Goal: Transaction & Acquisition: Subscribe to service/newsletter

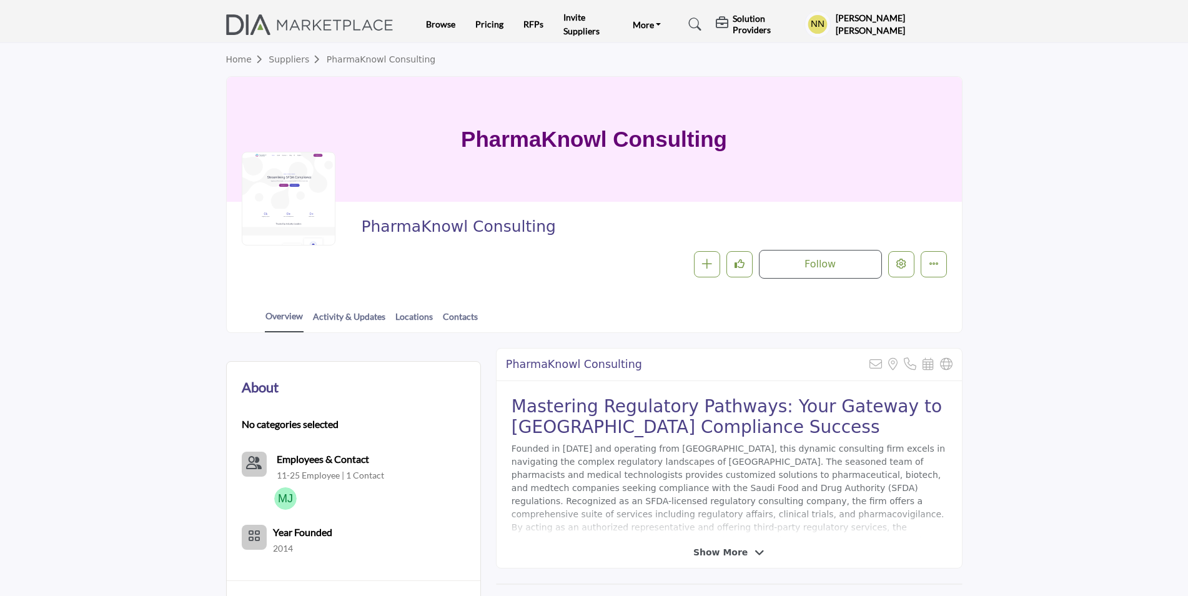
click at [843, 33] on h5 "[PERSON_NAME] [PERSON_NAME]" at bounding box center [899, 24] width 127 height 24
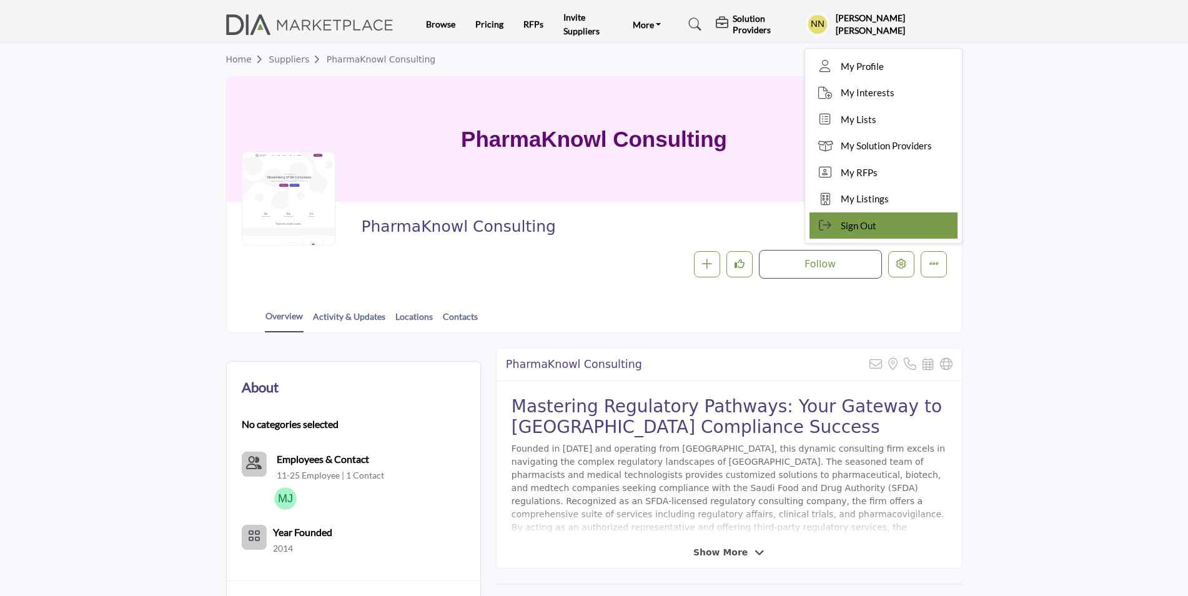
click at [872, 222] on span "Sign Out" at bounding box center [859, 226] width 36 height 14
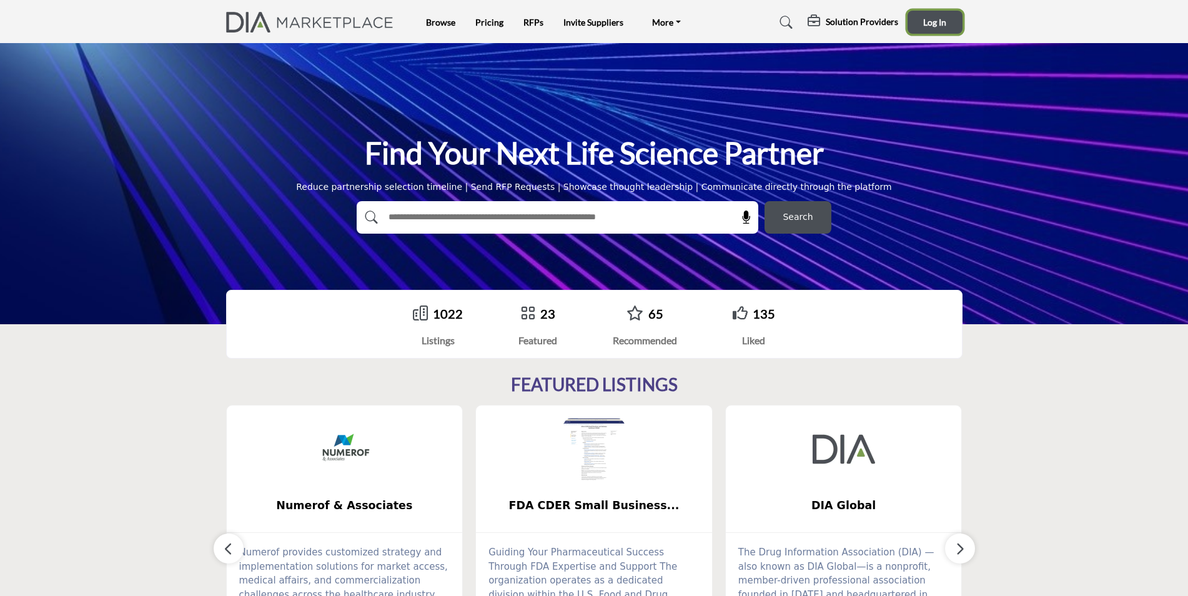
click at [930, 19] on span "Log In" at bounding box center [934, 22] width 23 height 11
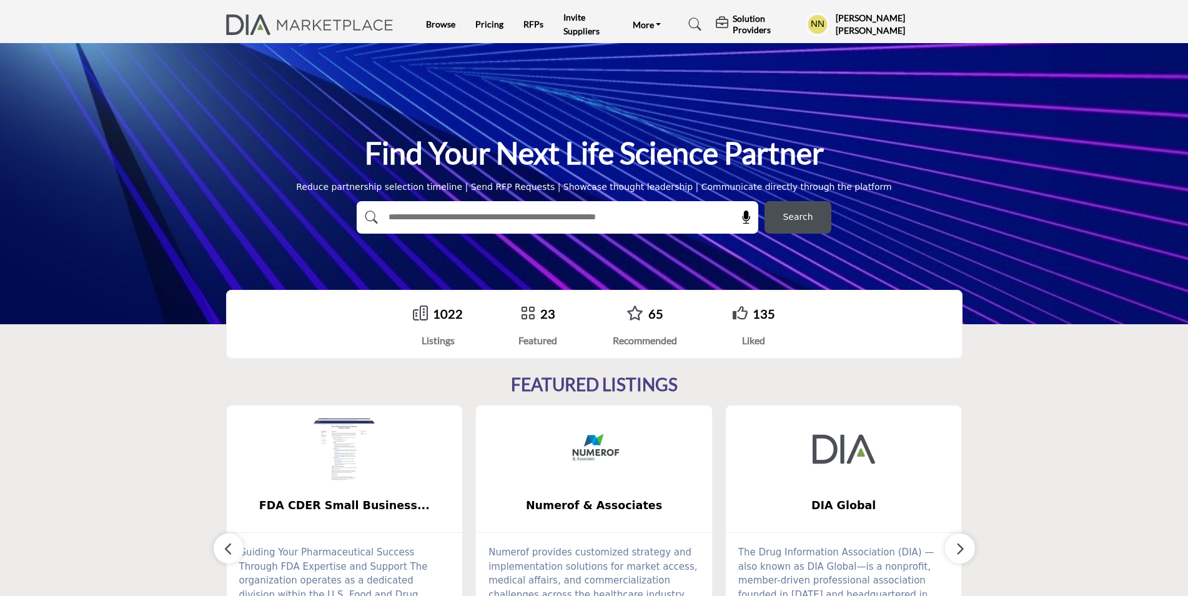
click at [442, 327] on div "1022 Listings" at bounding box center [438, 326] width 50 height 44
click at [442, 311] on link "1022" at bounding box center [448, 313] width 30 height 15
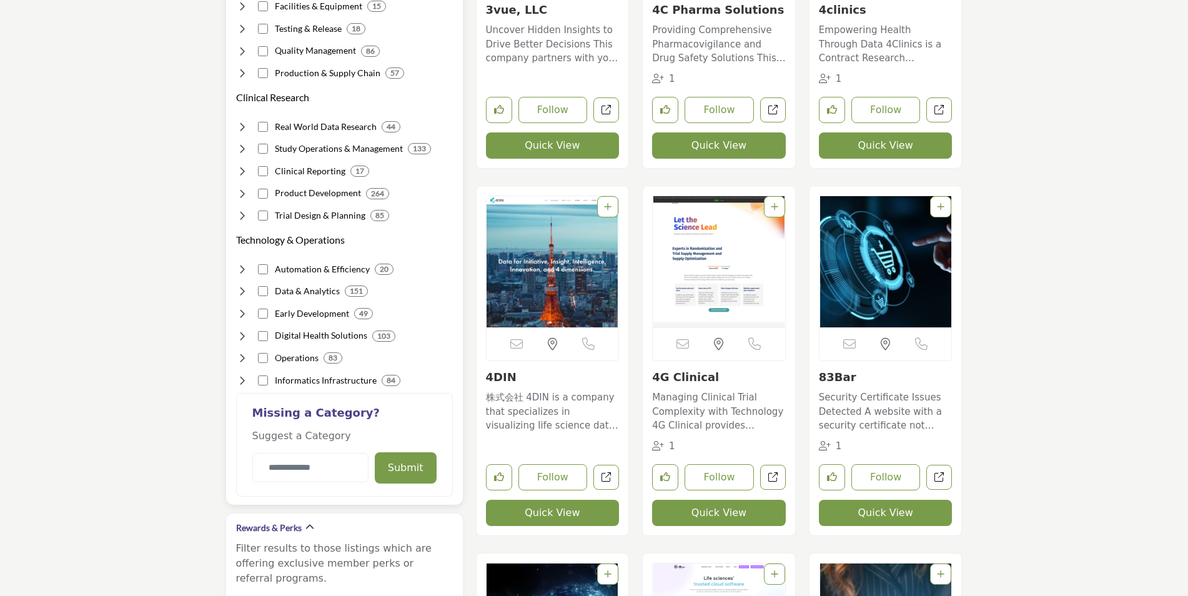
scroll to position [72, 0]
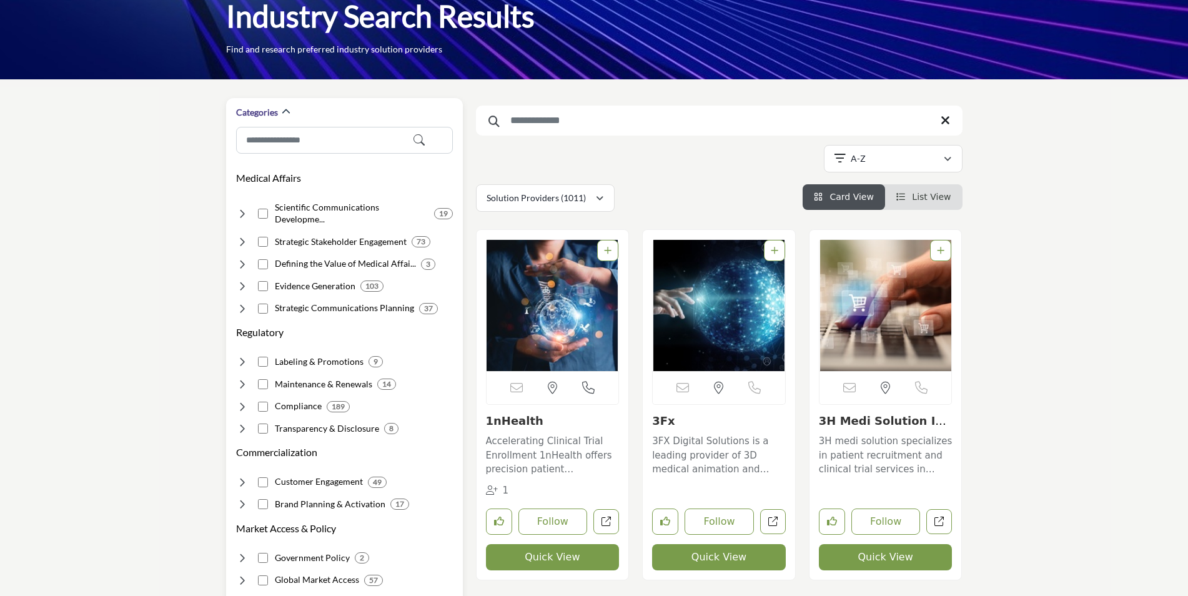
click at [368, 119] on div "Categories" at bounding box center [344, 112] width 217 height 29
click at [354, 138] on input "Search Category" at bounding box center [344, 141] width 217 height 28
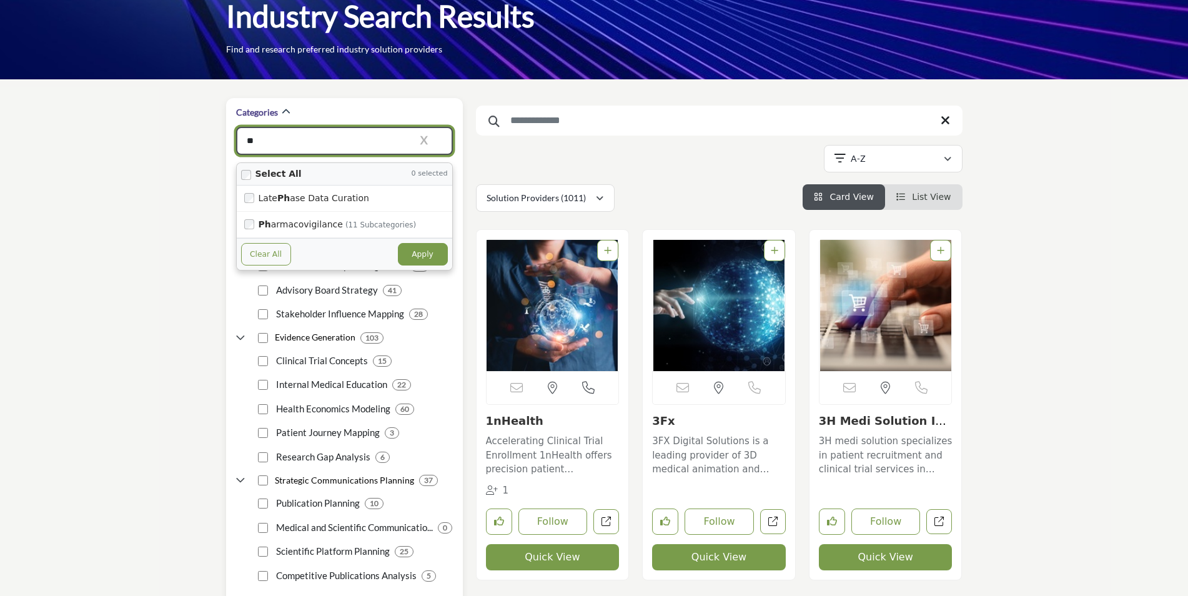
type input "***"
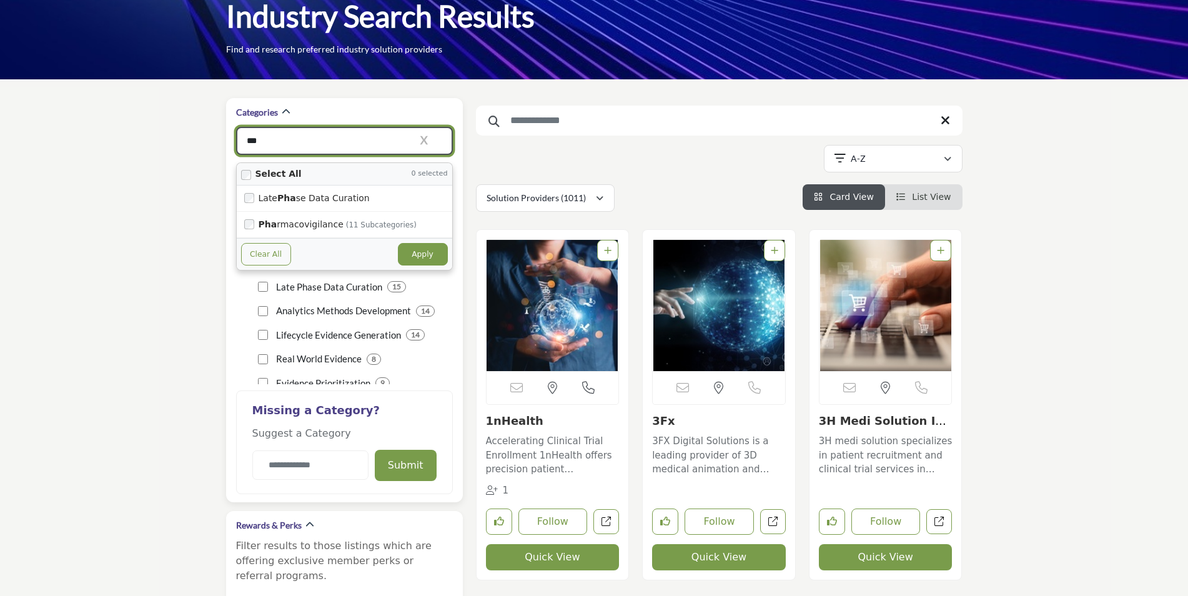
type input "**********"
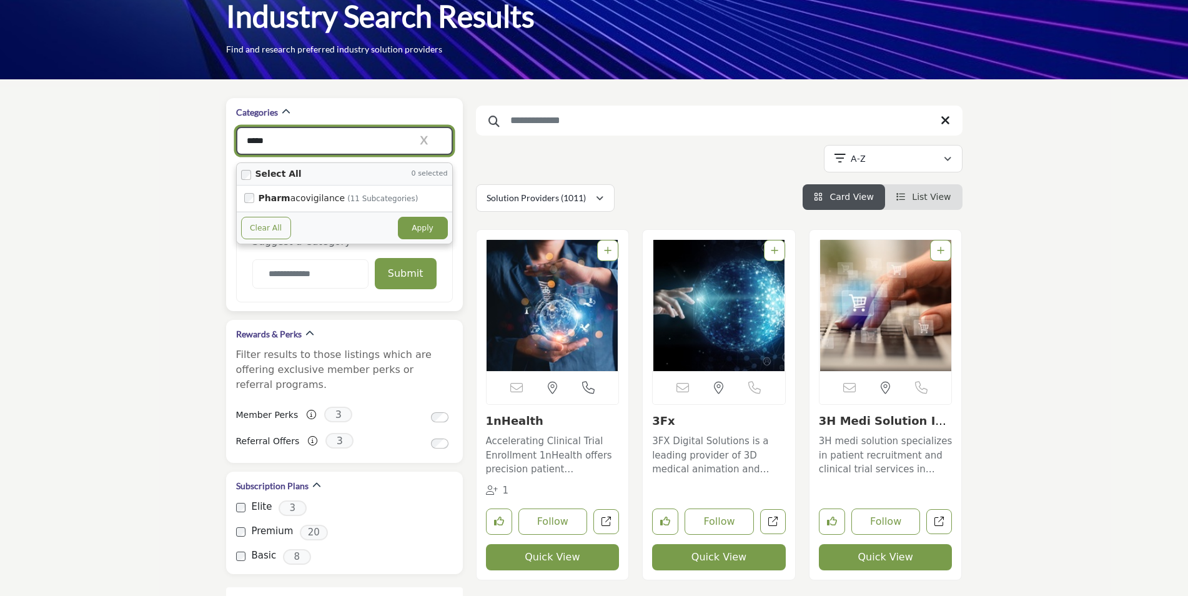
type input "******"
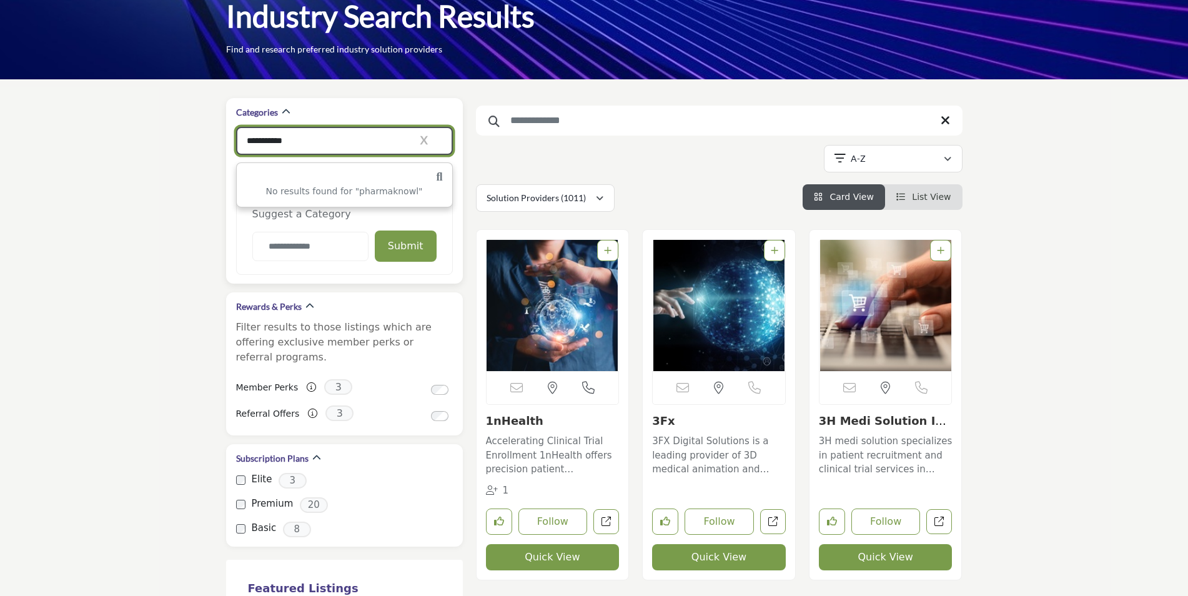
type input "**********"
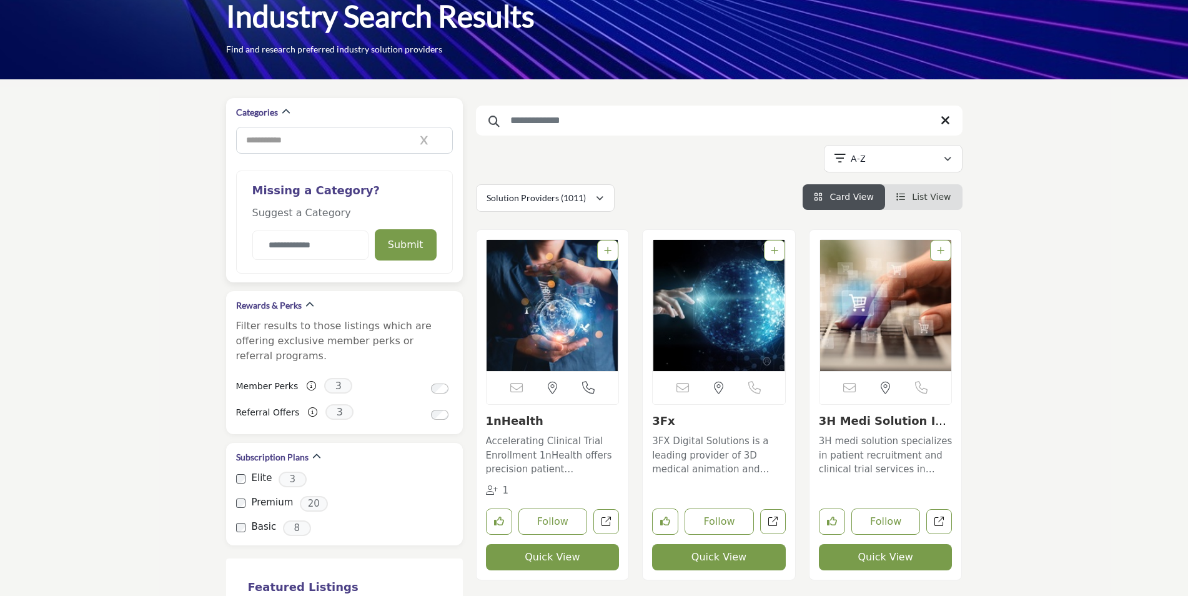
click at [424, 141] on icon "button" at bounding box center [419, 139] width 17 height 11
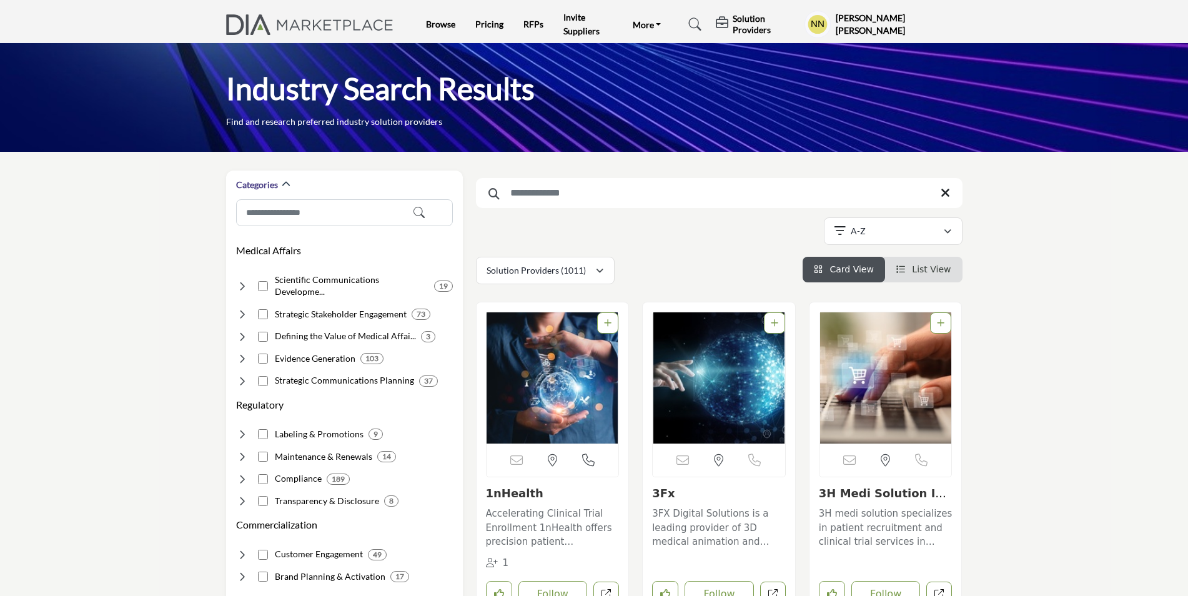
click at [745, 17] on h5 "Solution Providers" at bounding box center [766, 24] width 66 height 22
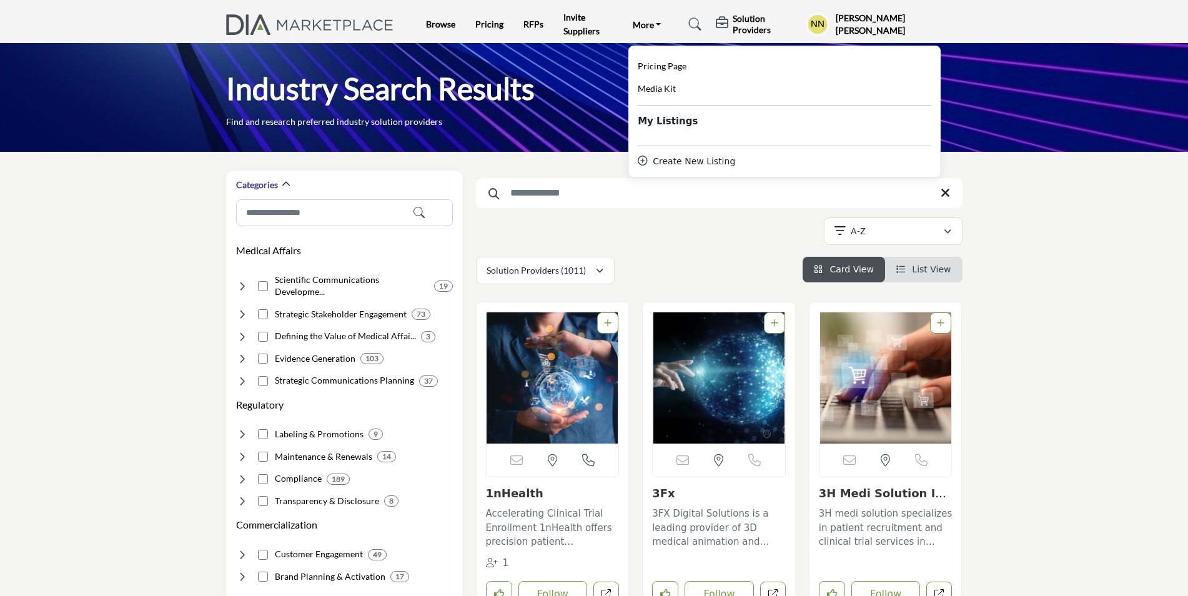
click at [660, 114] on b "My Listings" at bounding box center [668, 121] width 60 height 14
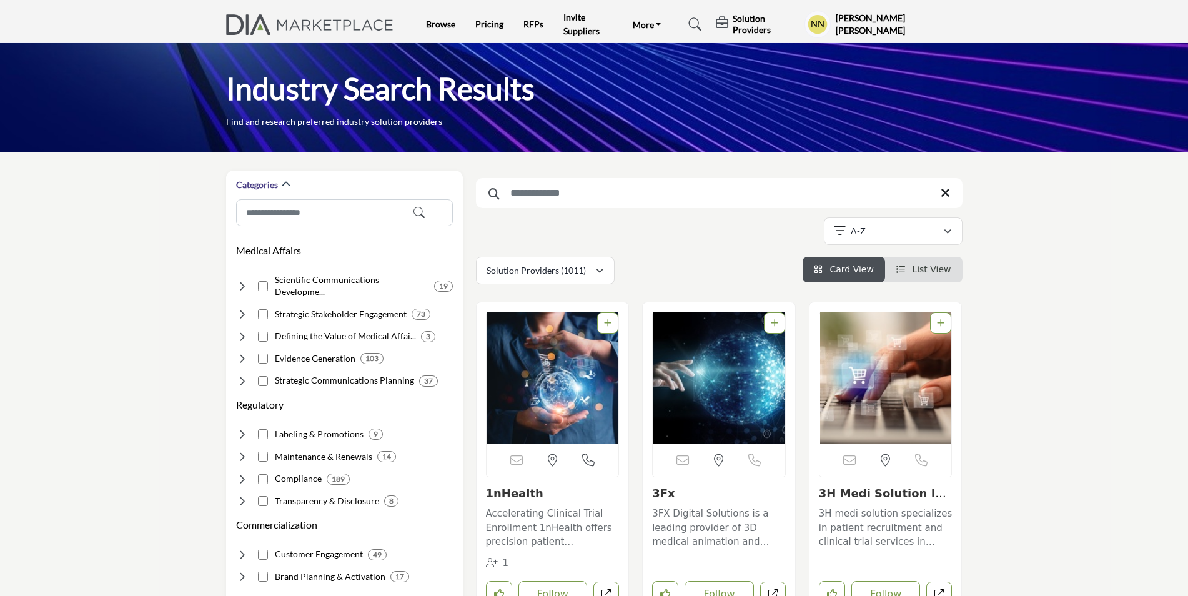
click at [744, 22] on h5 "Solution Providers" at bounding box center [766, 24] width 66 height 22
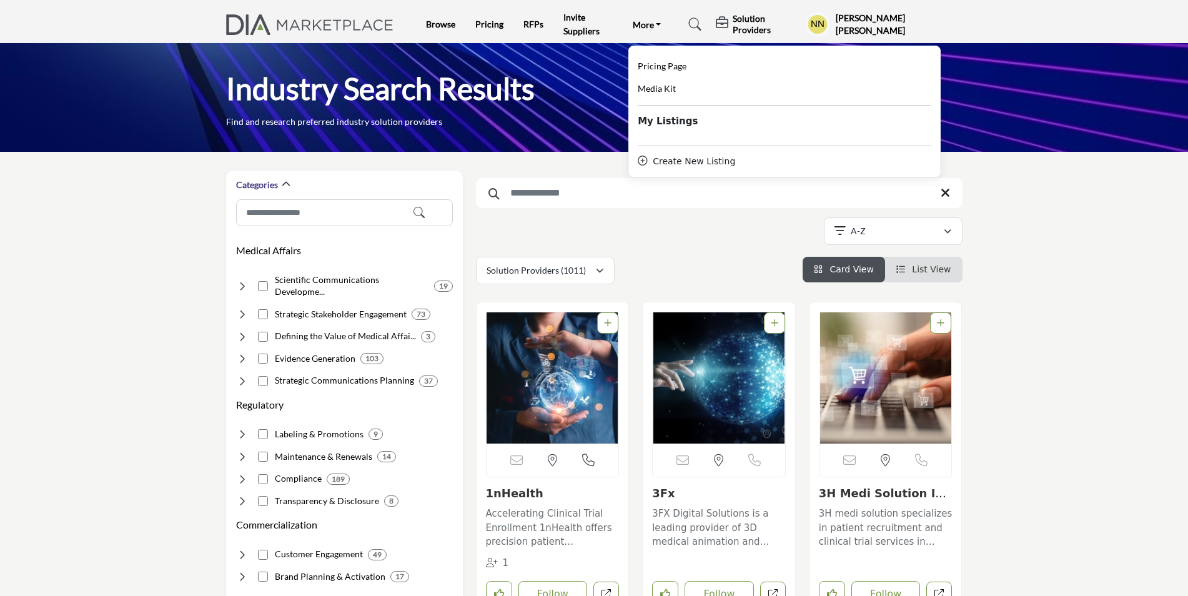
click at [668, 114] on b "My Listings" at bounding box center [668, 121] width 60 height 14
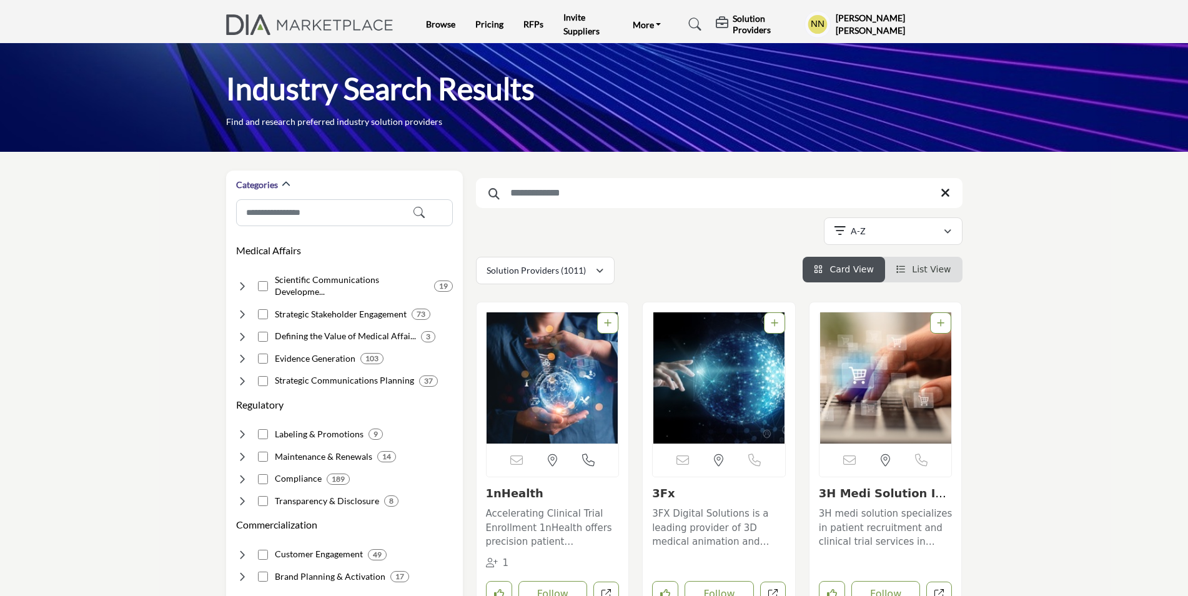
click at [739, 29] on h5 "Solution Providers" at bounding box center [766, 24] width 66 height 22
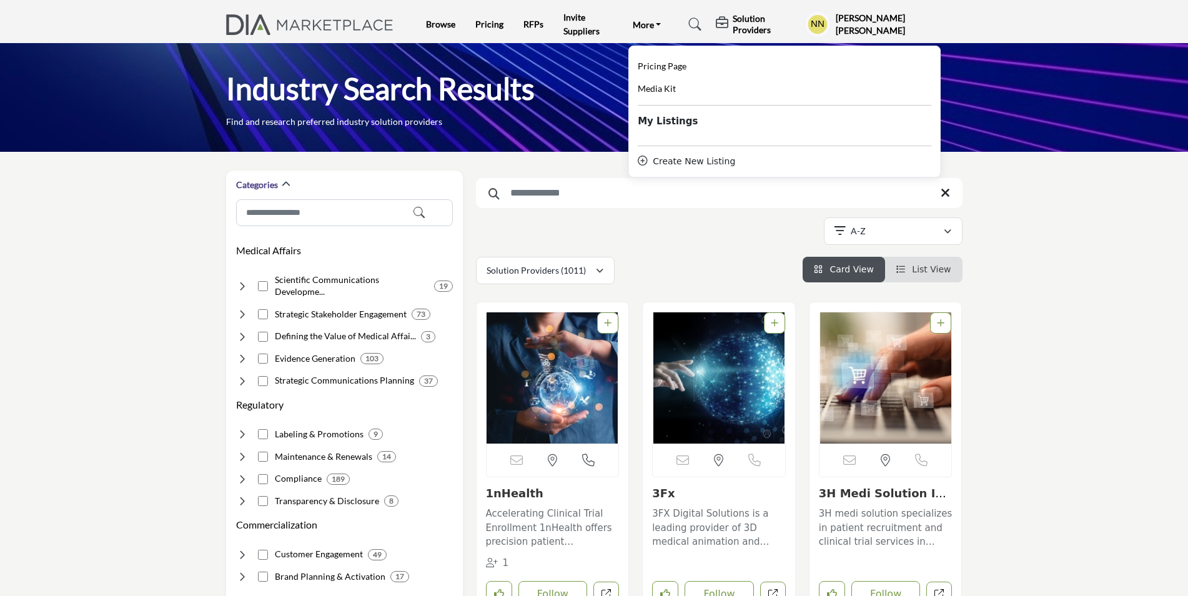
click at [675, 125] on b "My Listings" at bounding box center [668, 121] width 60 height 14
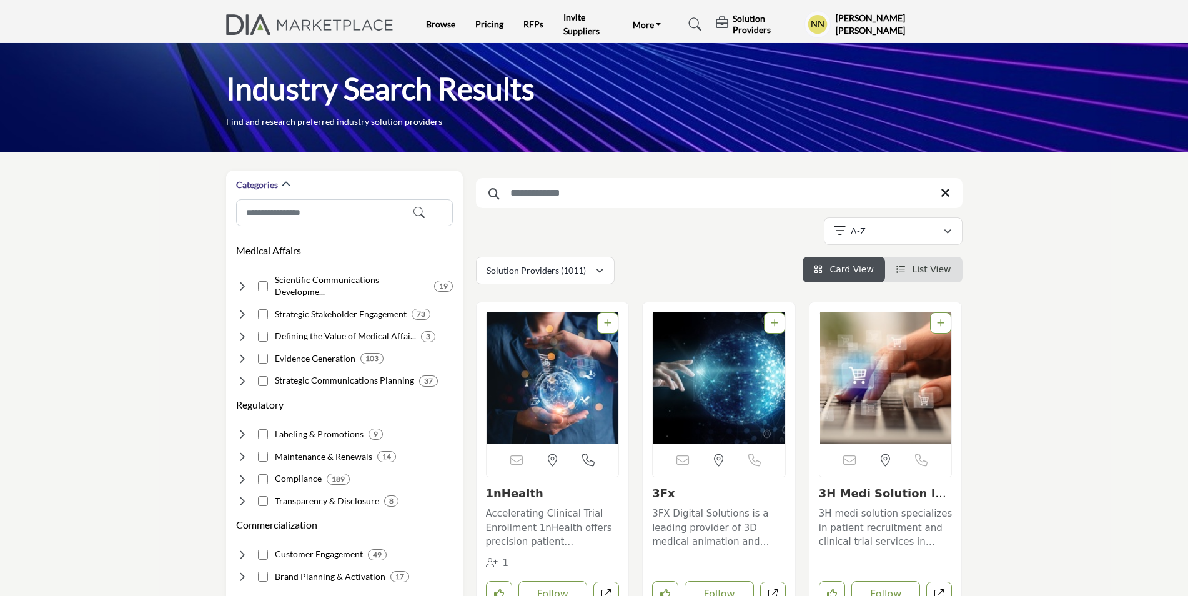
click at [757, 22] on h5 "Solution Providers" at bounding box center [766, 24] width 66 height 22
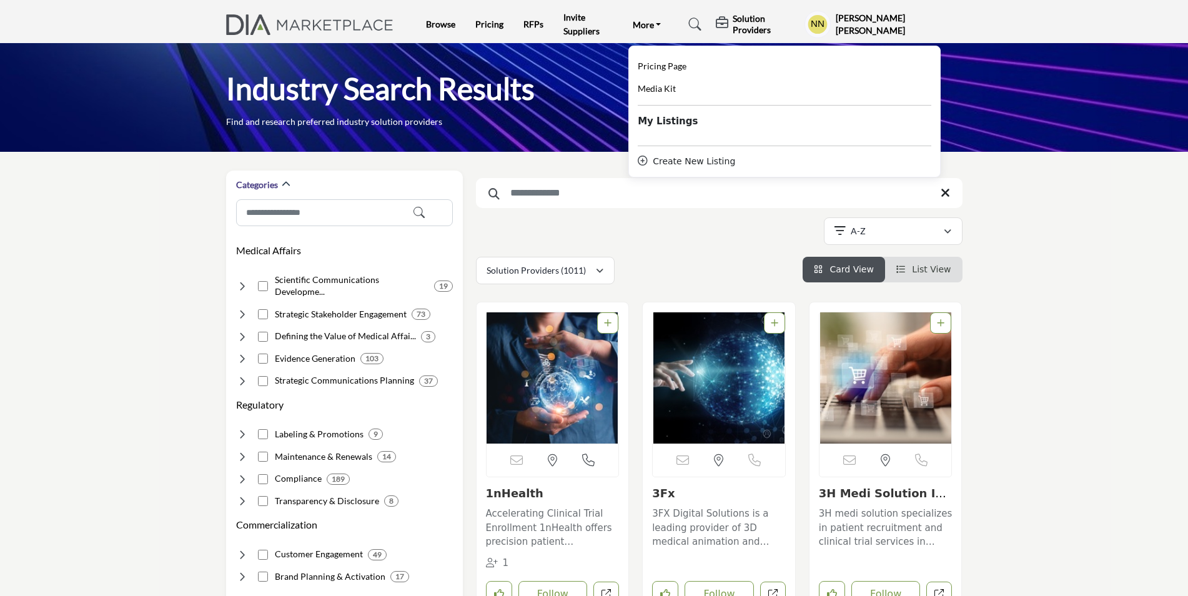
click at [674, 122] on b "My Listings" at bounding box center [668, 121] width 60 height 14
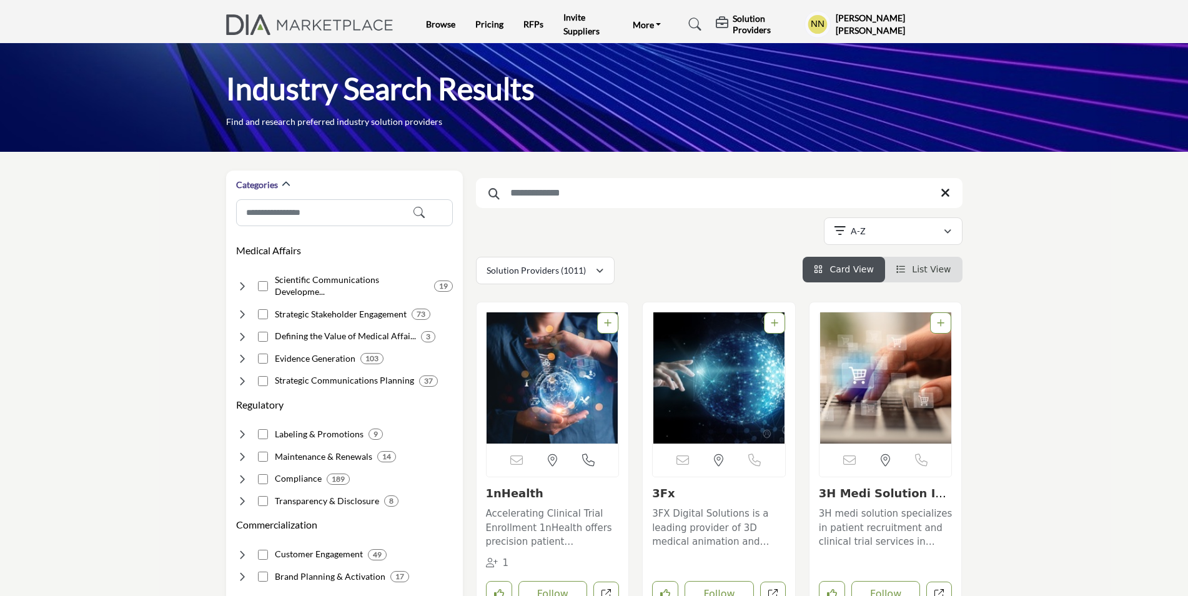
click at [747, 23] on h5 "Solution Providers" at bounding box center [766, 24] width 66 height 22
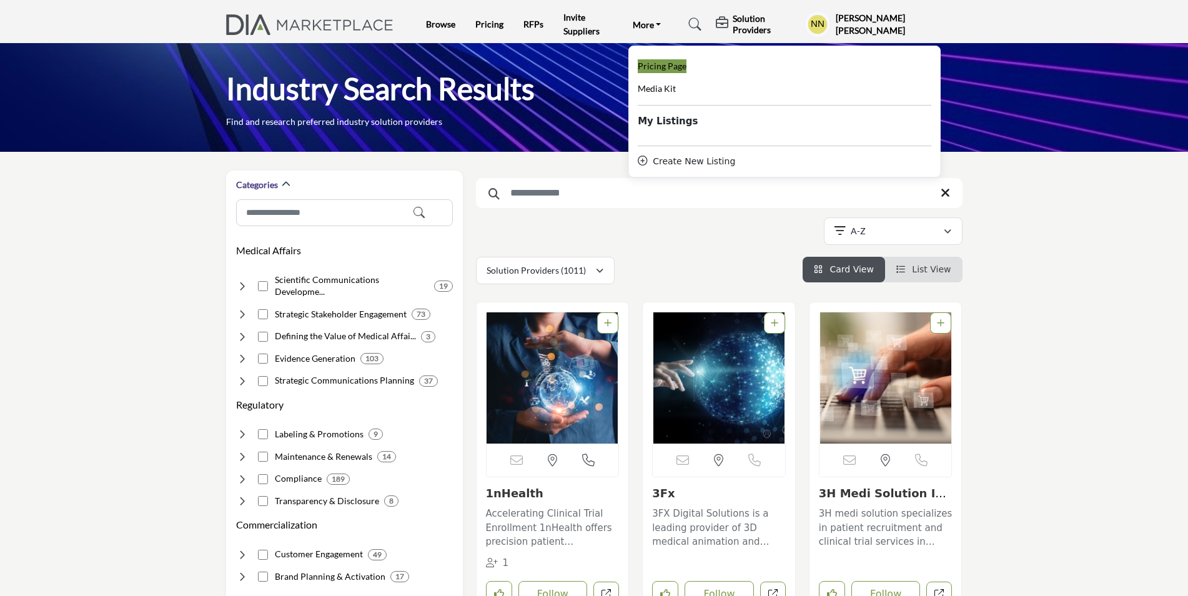
click at [679, 66] on span "Pricing Page" at bounding box center [662, 66] width 49 height 11
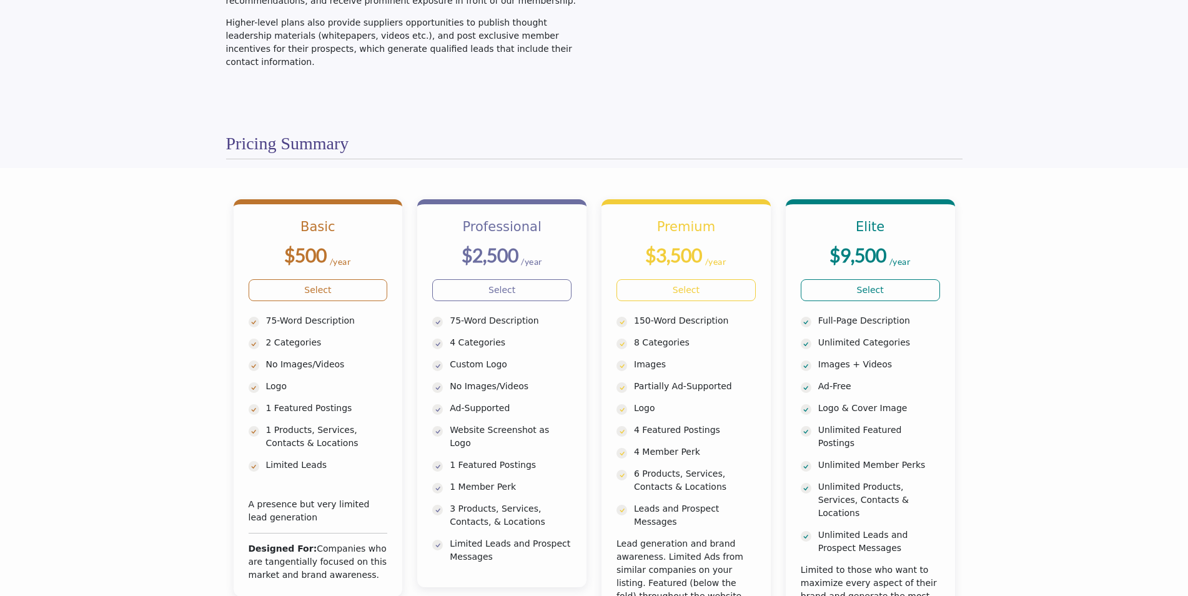
scroll to position [375, 0]
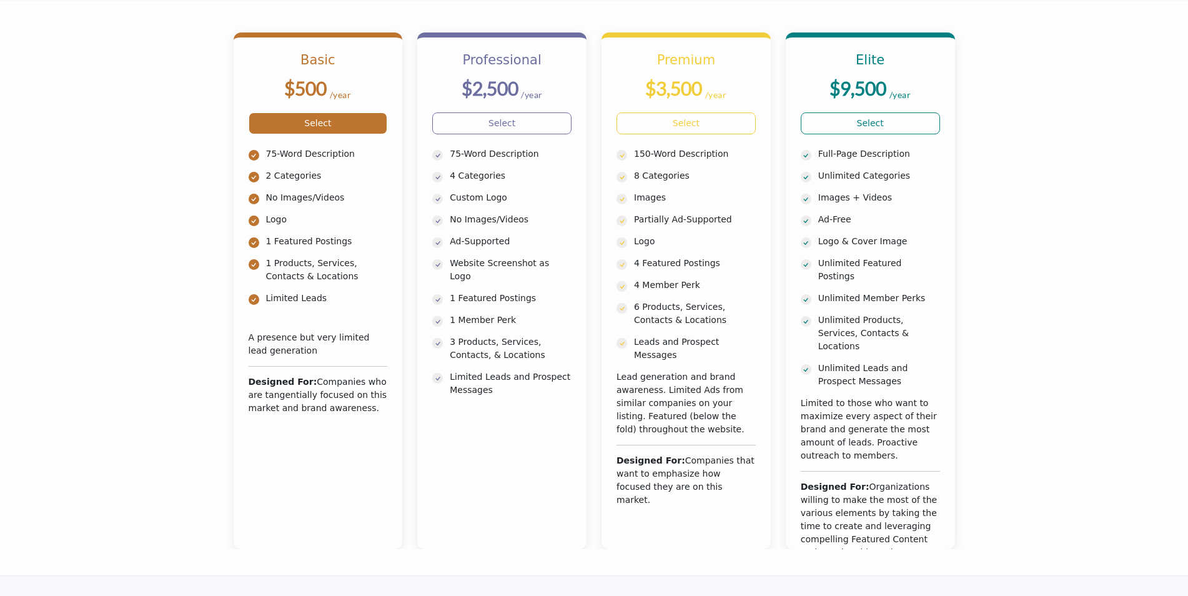
click at [287, 121] on link "Select" at bounding box center [318, 123] width 139 height 22
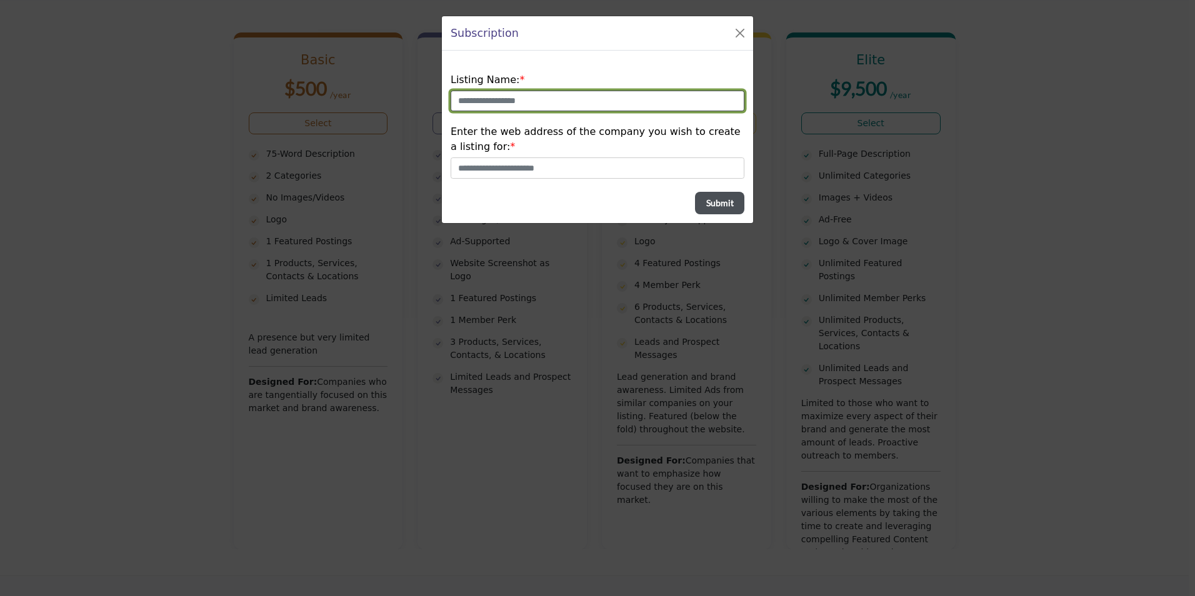
click at [582, 104] on input "text" at bounding box center [597, 101] width 294 height 21
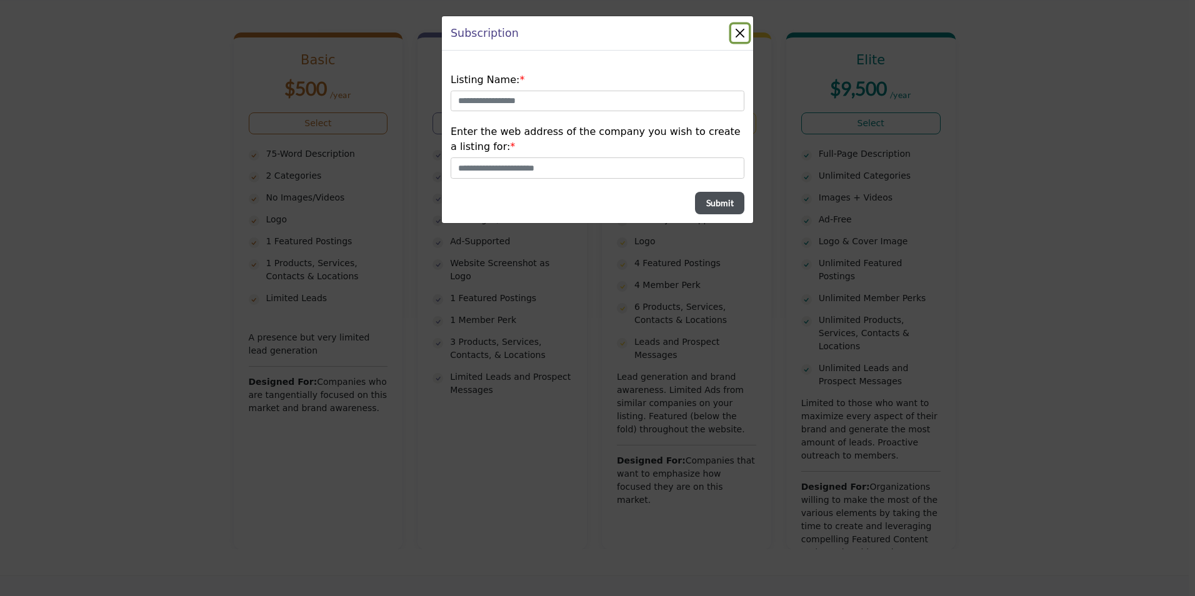
click at [736, 34] on button "Close" at bounding box center [739, 32] width 17 height 17
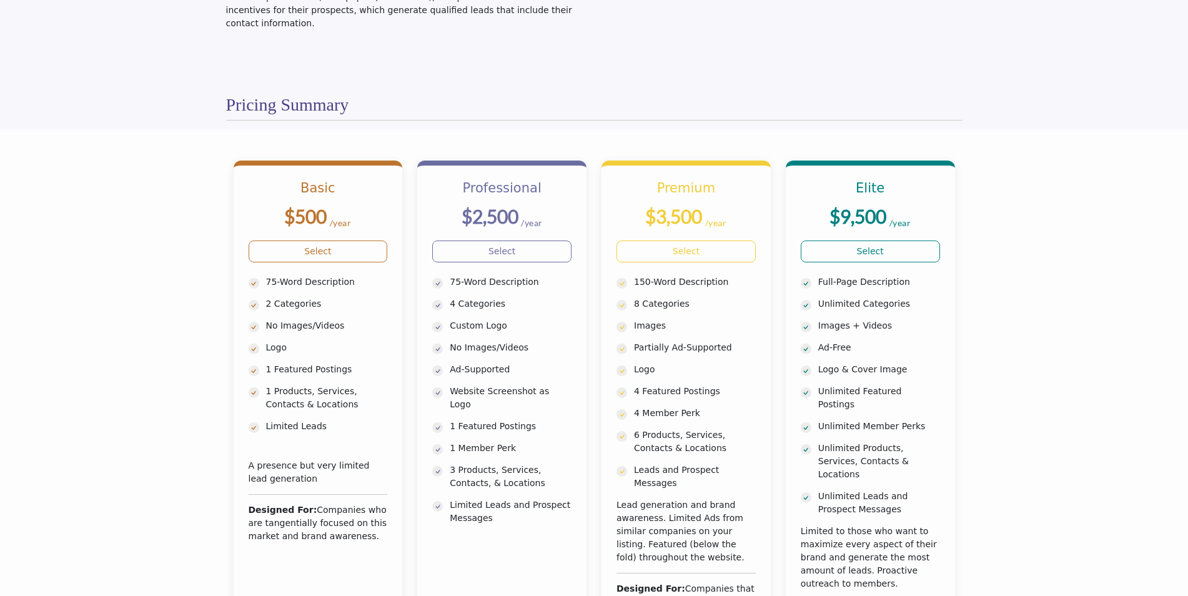
scroll to position [0, 0]
